Goal: Find specific page/section: Locate a particular part of the current website

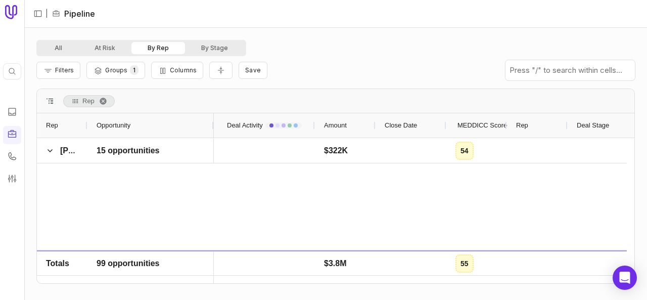
scroll to position [1719, 0]
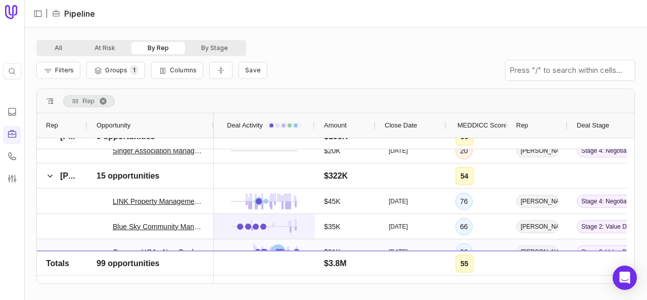
scroll to position [1719, 0]
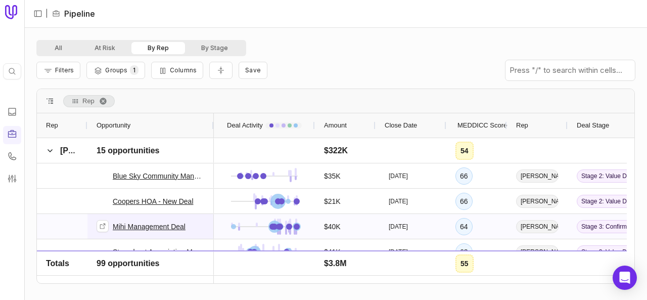
click at [174, 223] on link "Mihi Management Deal" at bounding box center [149, 226] width 73 height 12
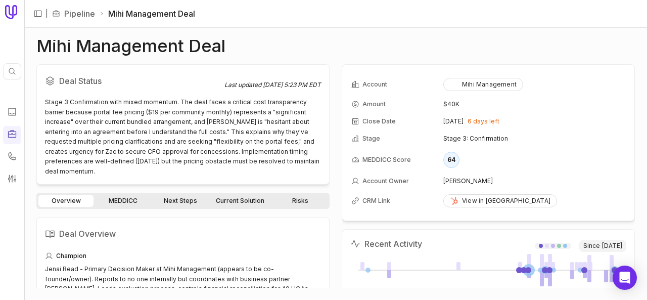
click at [248, 196] on link "Current Solution" at bounding box center [240, 201] width 61 height 12
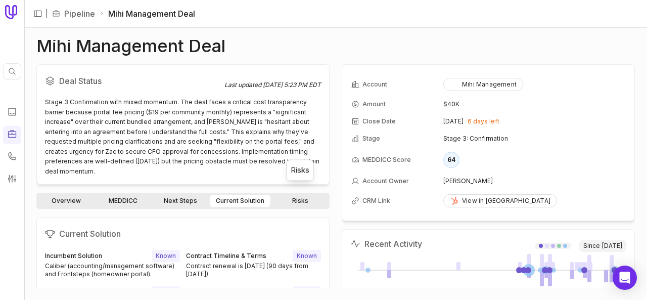
click at [304, 195] on link "Risks" at bounding box center [300, 201] width 55 height 12
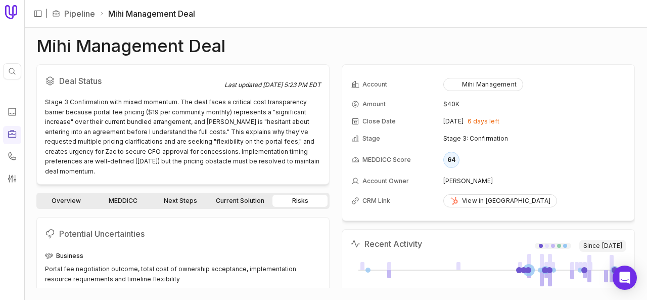
click at [182, 195] on link "Next Steps" at bounding box center [180, 201] width 55 height 12
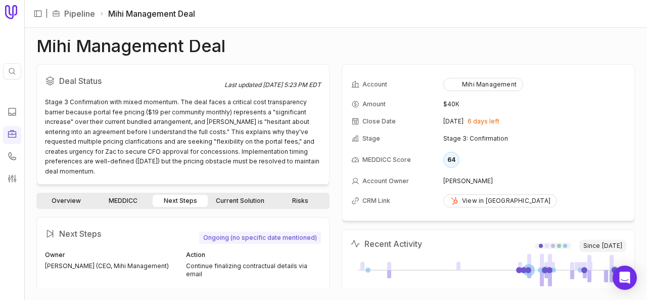
click at [129, 195] on link "MEDDICC" at bounding box center [123, 201] width 55 height 12
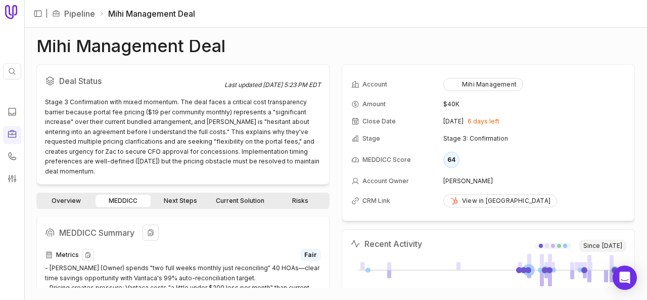
scroll to position [51, 0]
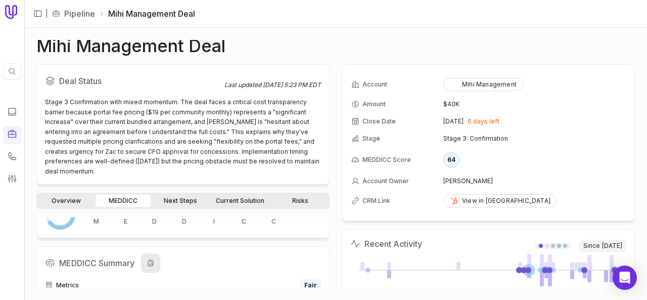
click at [151, 260] on icon at bounding box center [151, 263] width 6 height 7
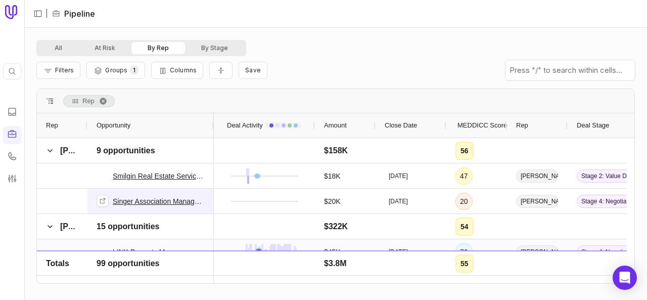
scroll to position [1669, 0]
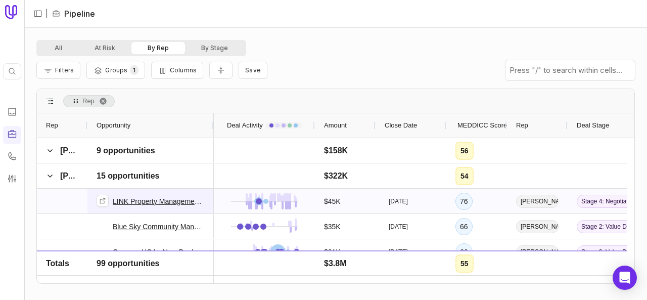
click at [172, 202] on link "LINK Property Management - New Deal" at bounding box center [159, 201] width 92 height 12
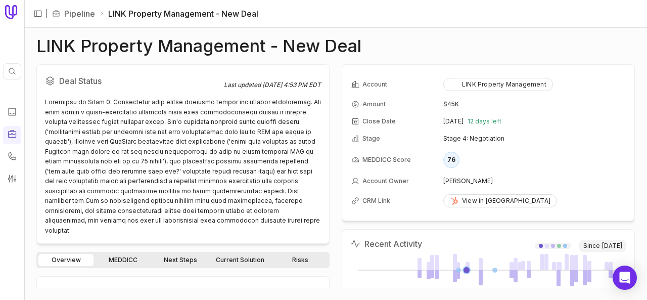
click at [137, 254] on link "MEDDICC" at bounding box center [123, 260] width 55 height 12
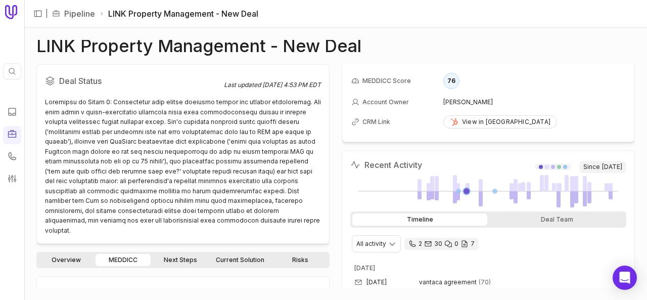
scroll to position [152, 0]
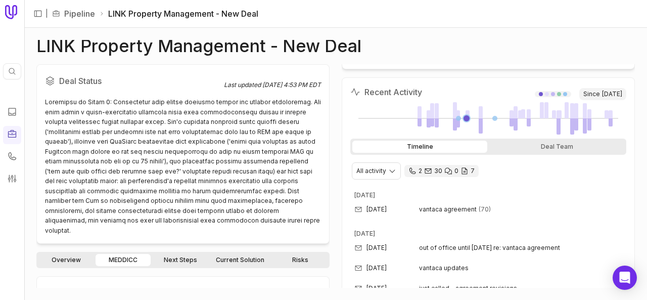
click at [81, 254] on link "Overview" at bounding box center [65, 260] width 55 height 12
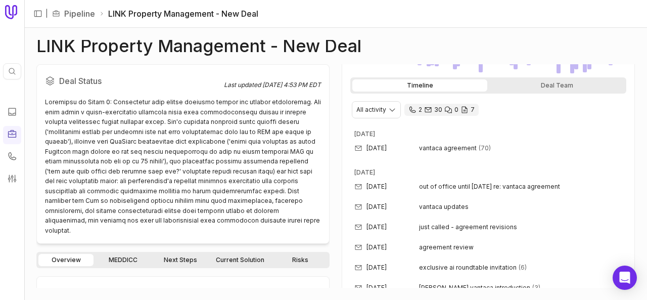
scroll to position [303, 0]
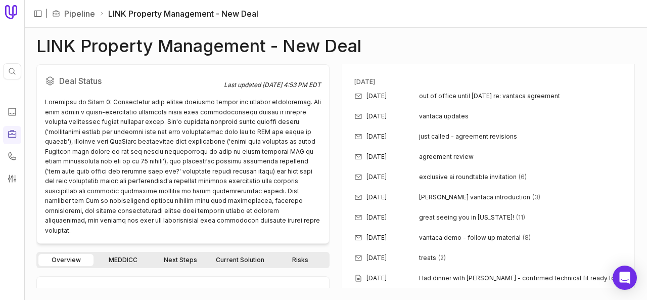
click at [247, 255] on link "Current Solution" at bounding box center [240, 260] width 61 height 12
